Goal: Check status: Check status

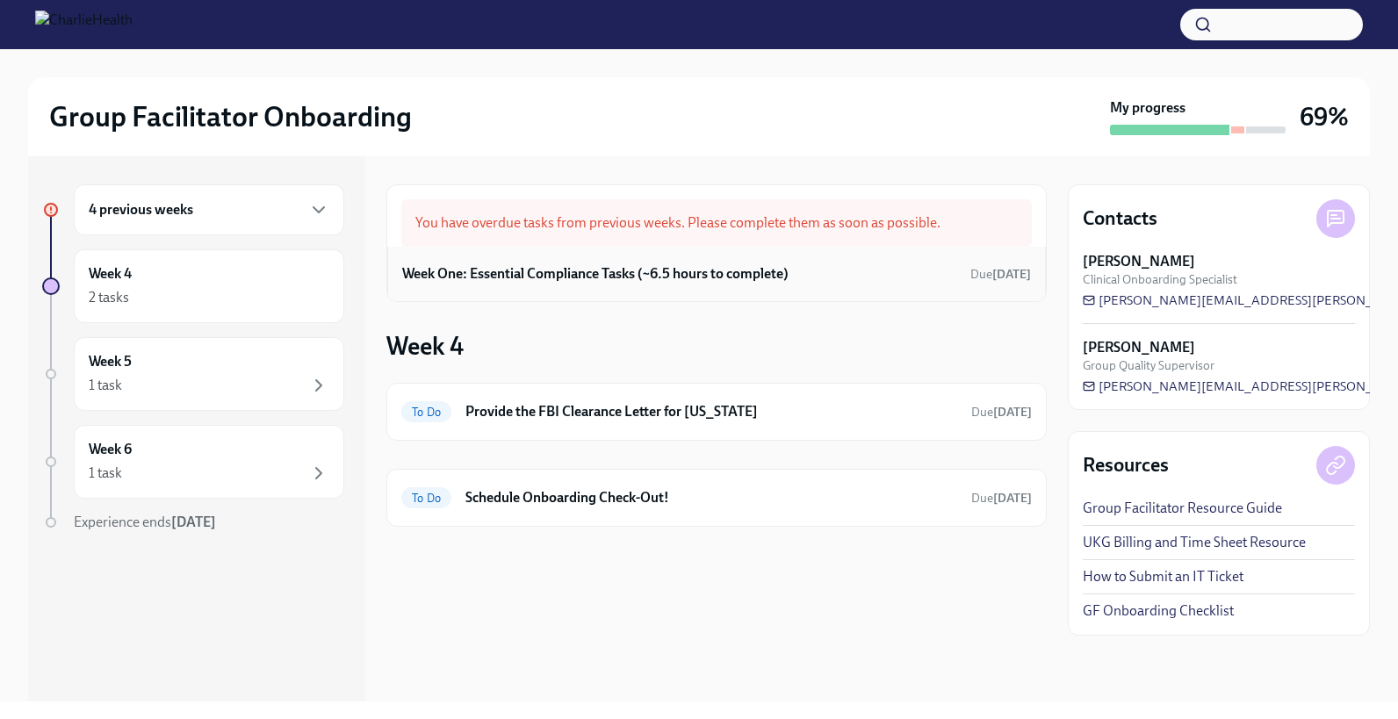
click at [730, 269] on h6 "Week One: Essential Compliance Tasks (~6.5 hours to complete)" at bounding box center [595, 273] width 386 height 19
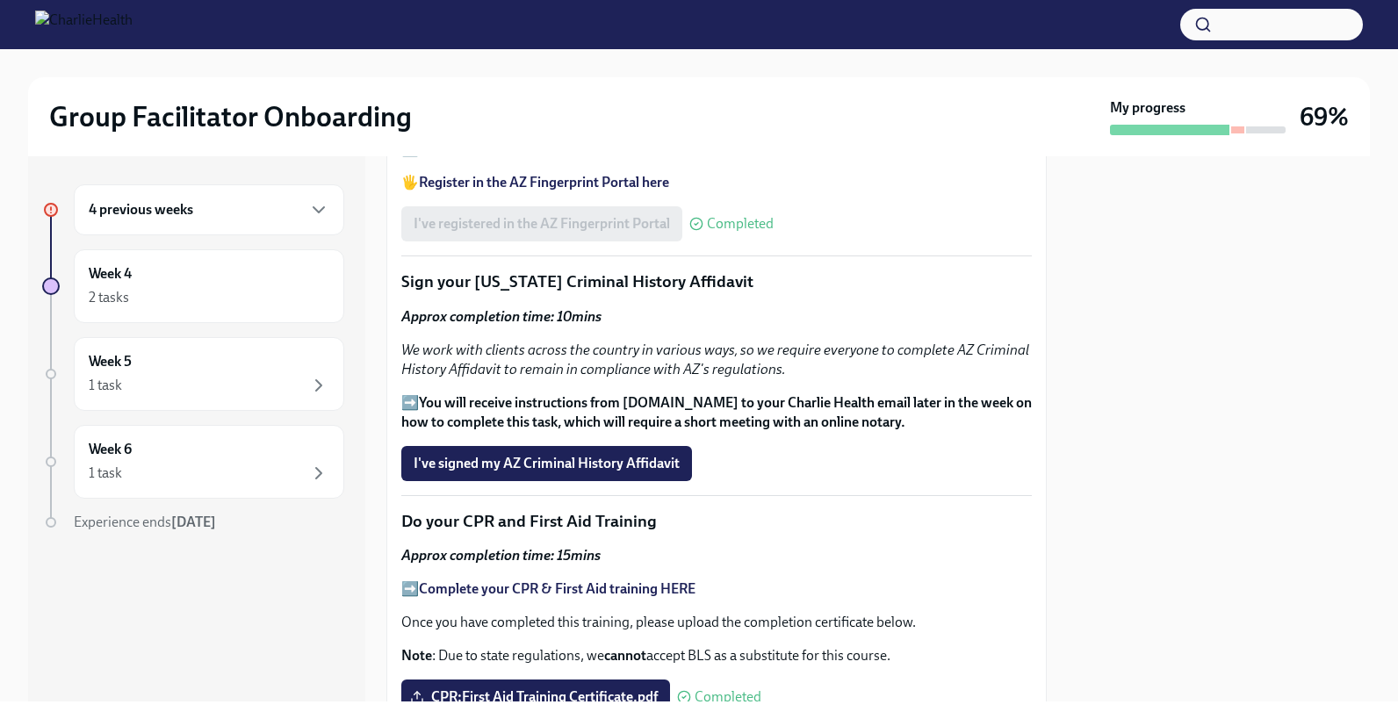
scroll to position [2124, 0]
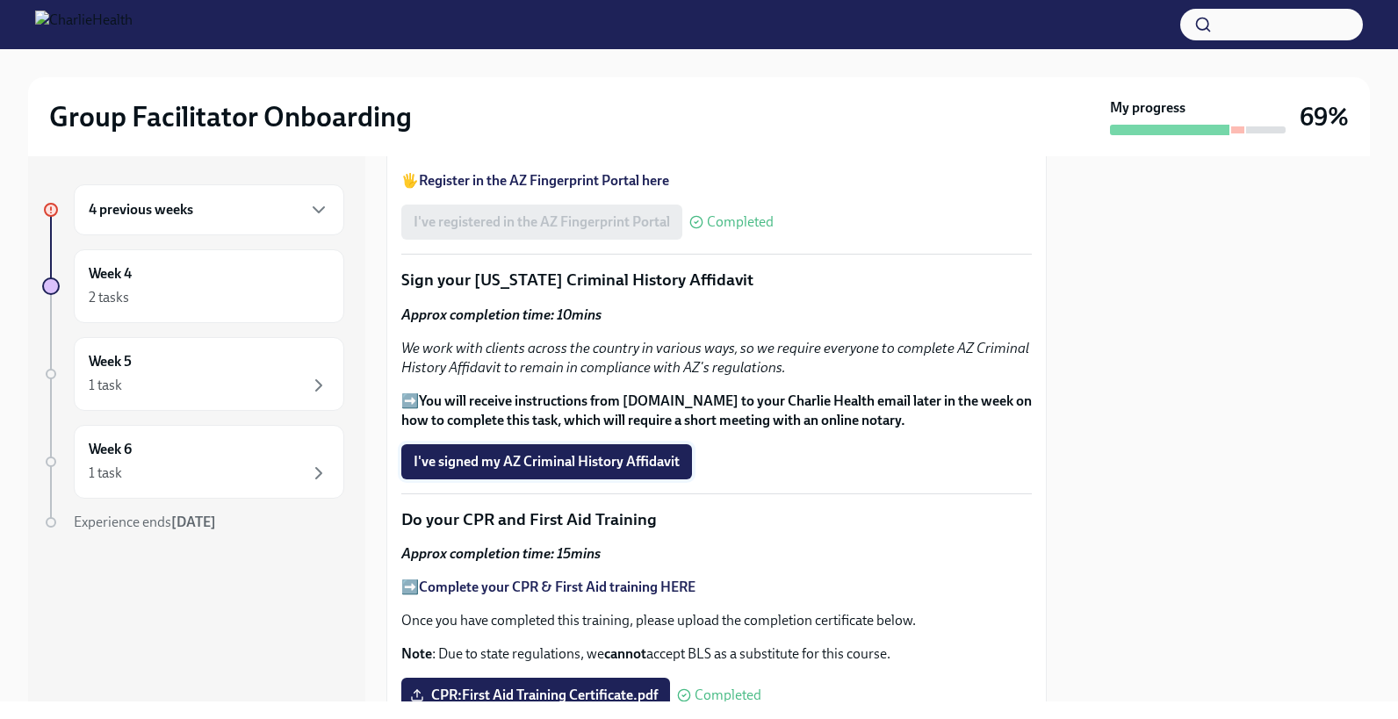
click at [641, 453] on span "I've signed my AZ Criminal History Affidavit" at bounding box center [547, 462] width 266 height 18
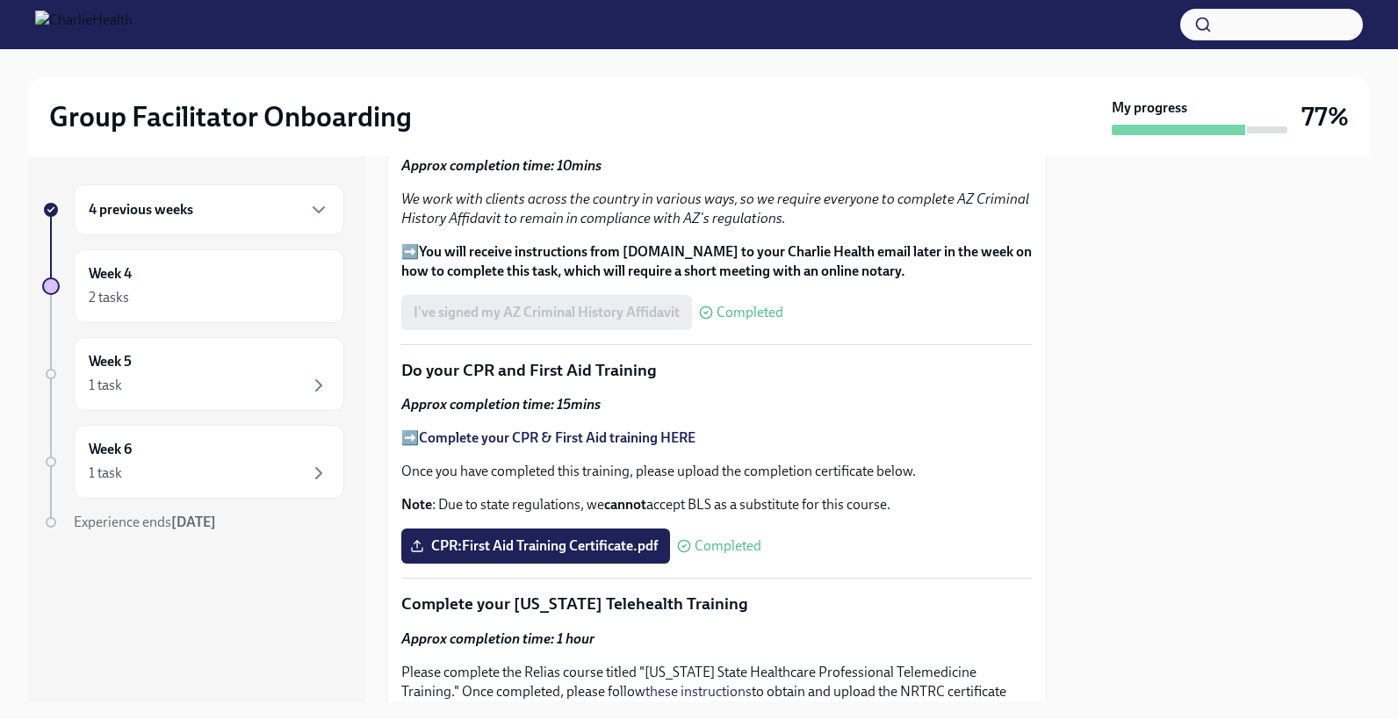
scroll to position [2226, 0]
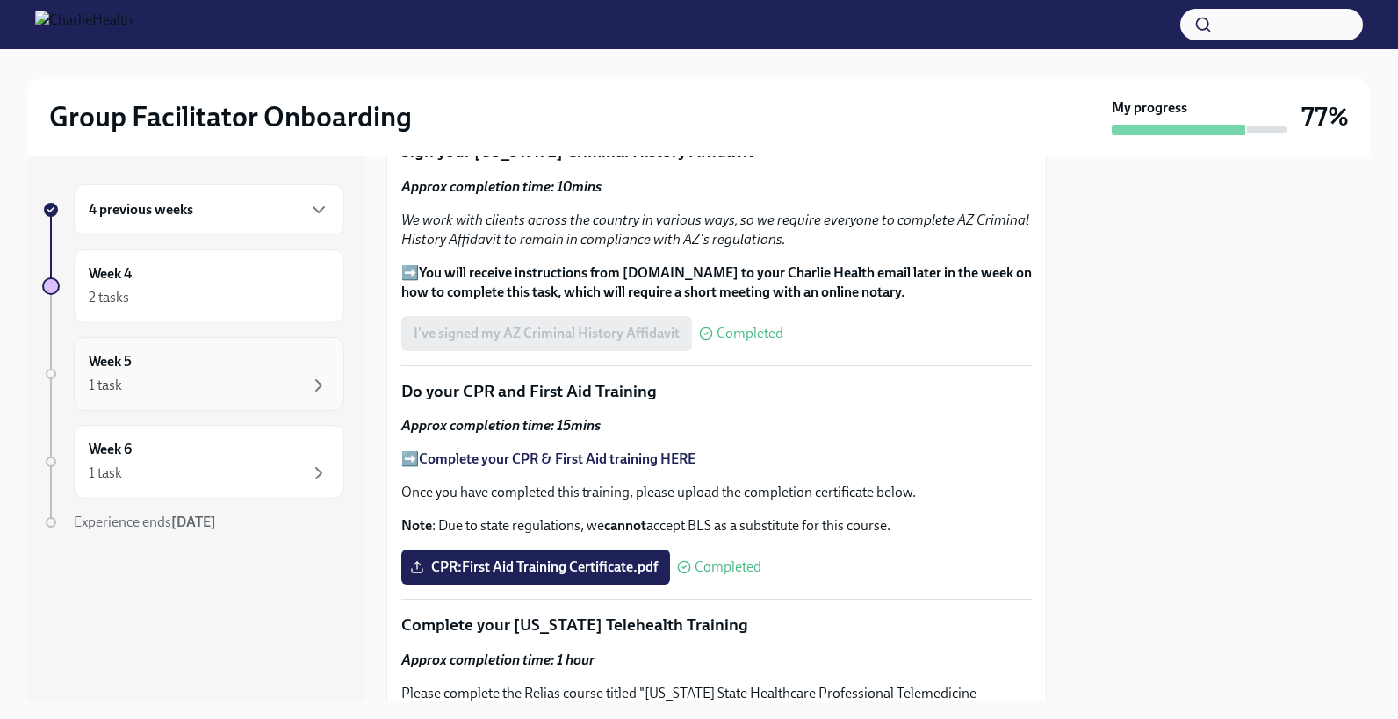
click at [255, 357] on div "Week 5 1 task" at bounding box center [209, 374] width 241 height 44
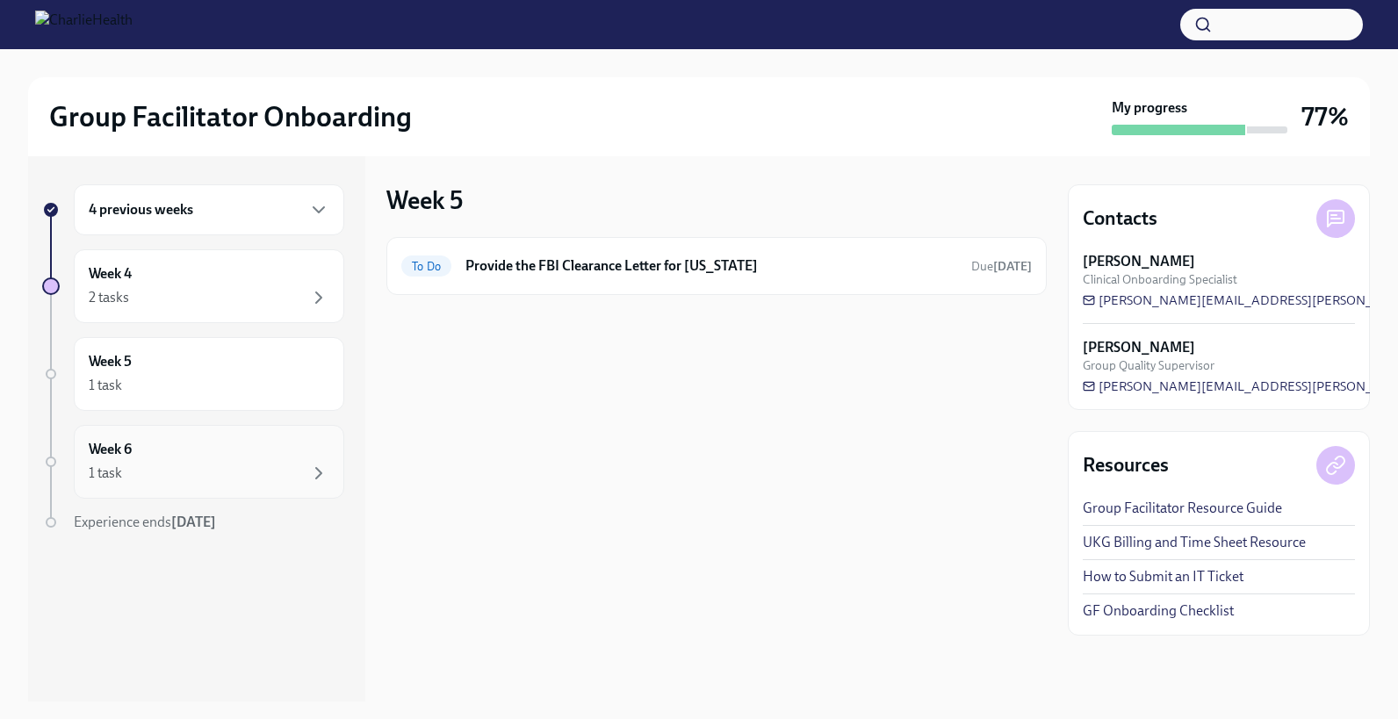
click at [294, 458] on div "Week 6 1 task" at bounding box center [209, 462] width 241 height 44
click at [322, 467] on icon "button" at bounding box center [318, 473] width 21 height 21
click at [1125, 259] on strong "[PERSON_NAME]" at bounding box center [1139, 261] width 112 height 19
